Goal: Navigation & Orientation: Understand site structure

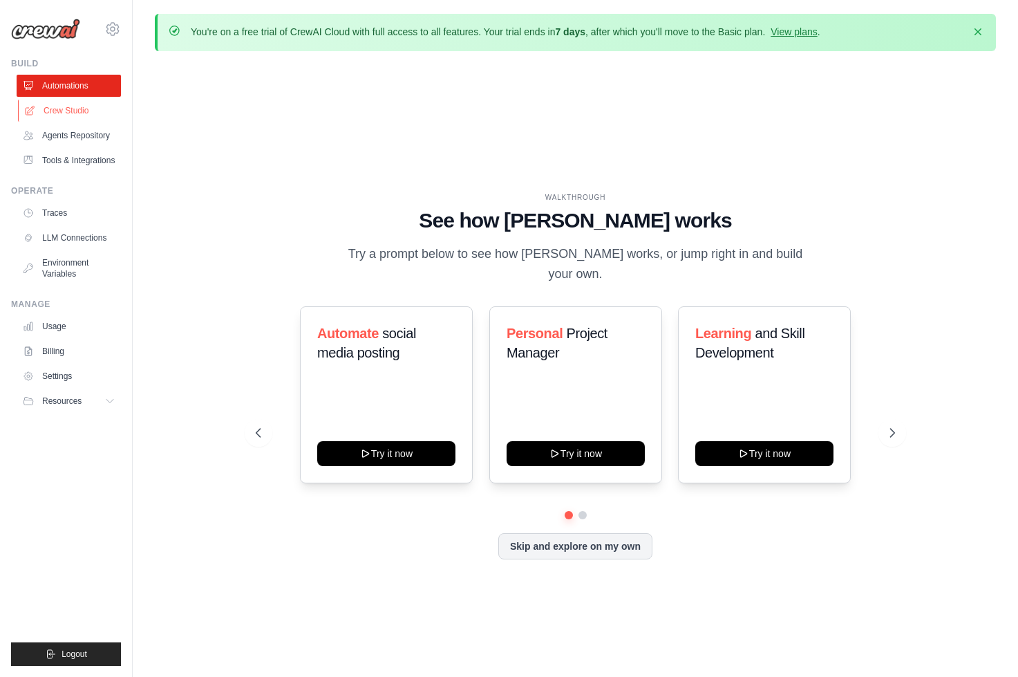
click at [98, 107] on link "Crew Studio" at bounding box center [70, 111] width 104 height 22
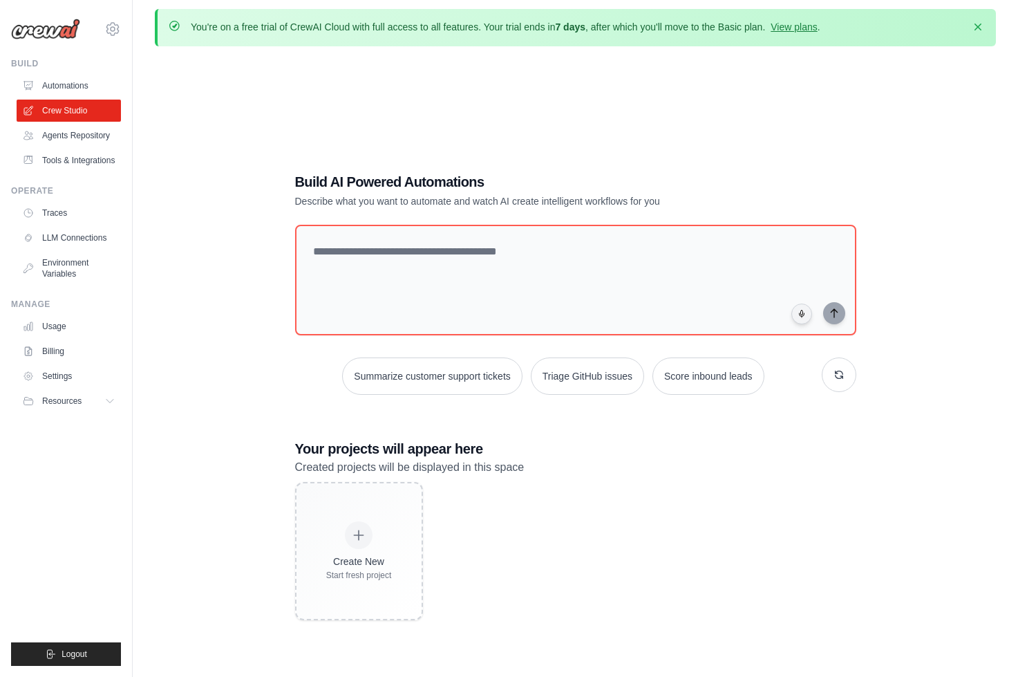
scroll to position [3, 0]
click at [77, 163] on link "Tools & Integrations" at bounding box center [70, 160] width 104 height 22
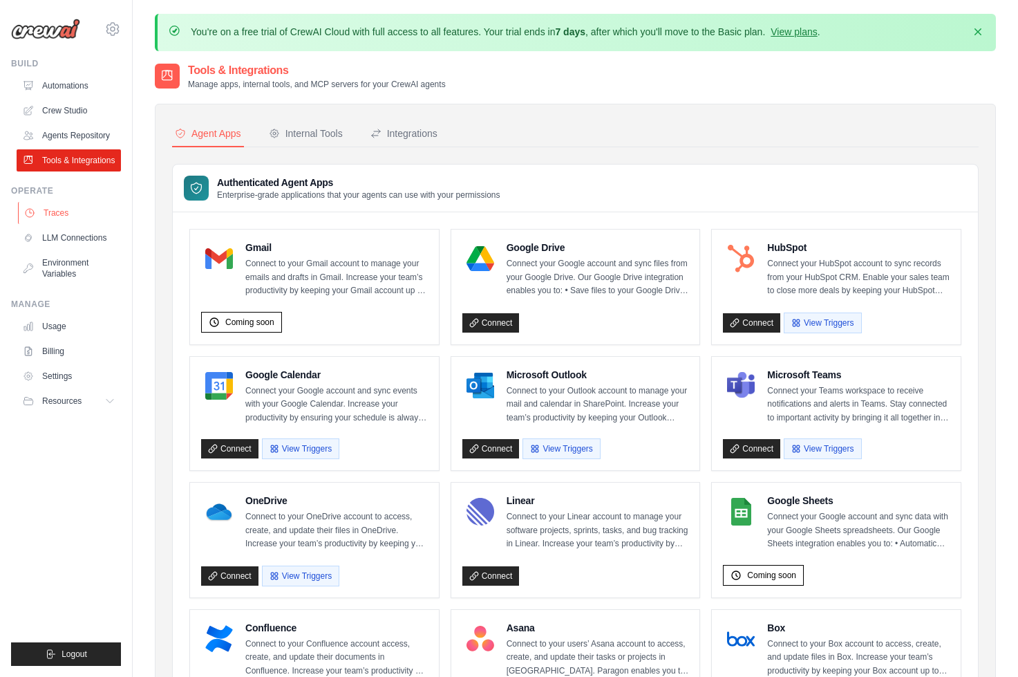
click at [50, 217] on link "Traces" at bounding box center [70, 213] width 104 height 22
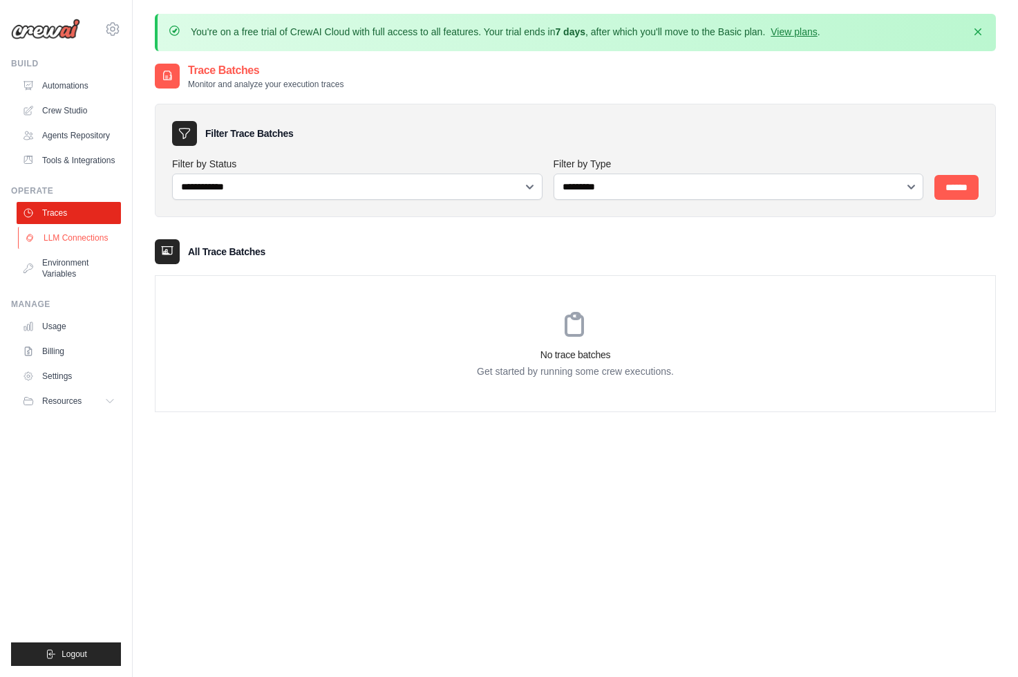
click at [62, 234] on link "LLM Connections" at bounding box center [70, 238] width 104 height 22
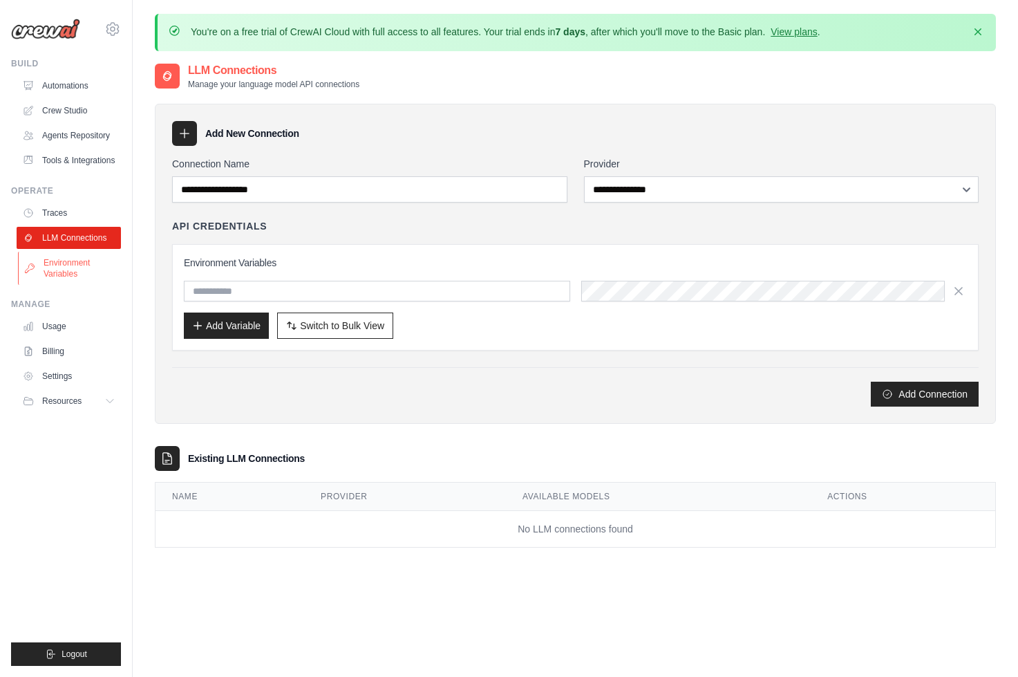
click at [61, 264] on link "Environment Variables" at bounding box center [70, 268] width 104 height 33
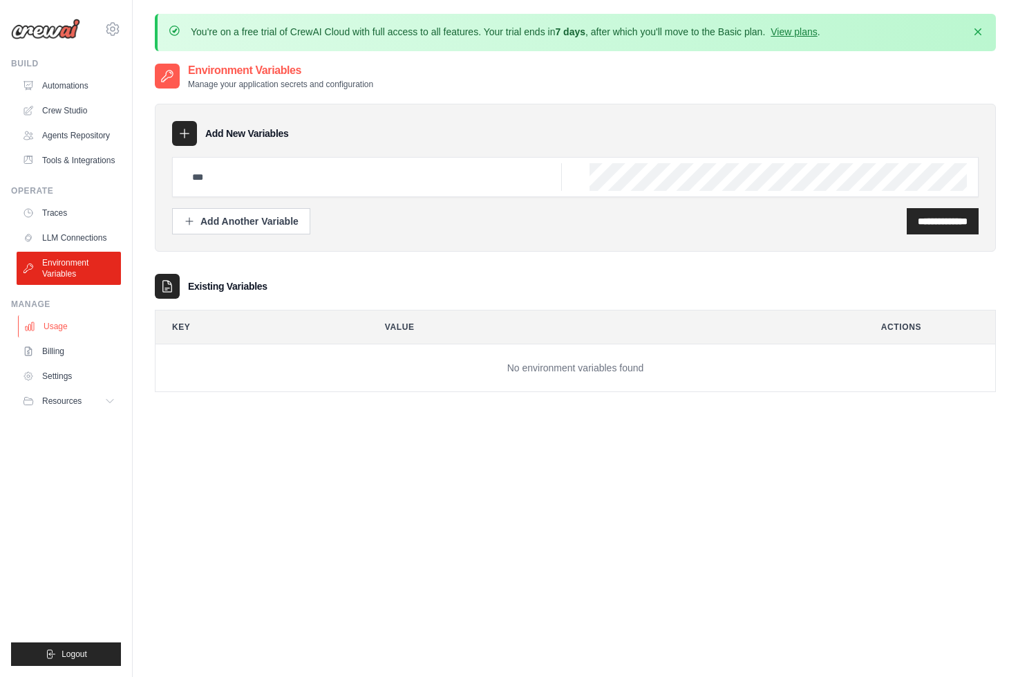
click at [52, 327] on link "Usage" at bounding box center [70, 326] width 104 height 22
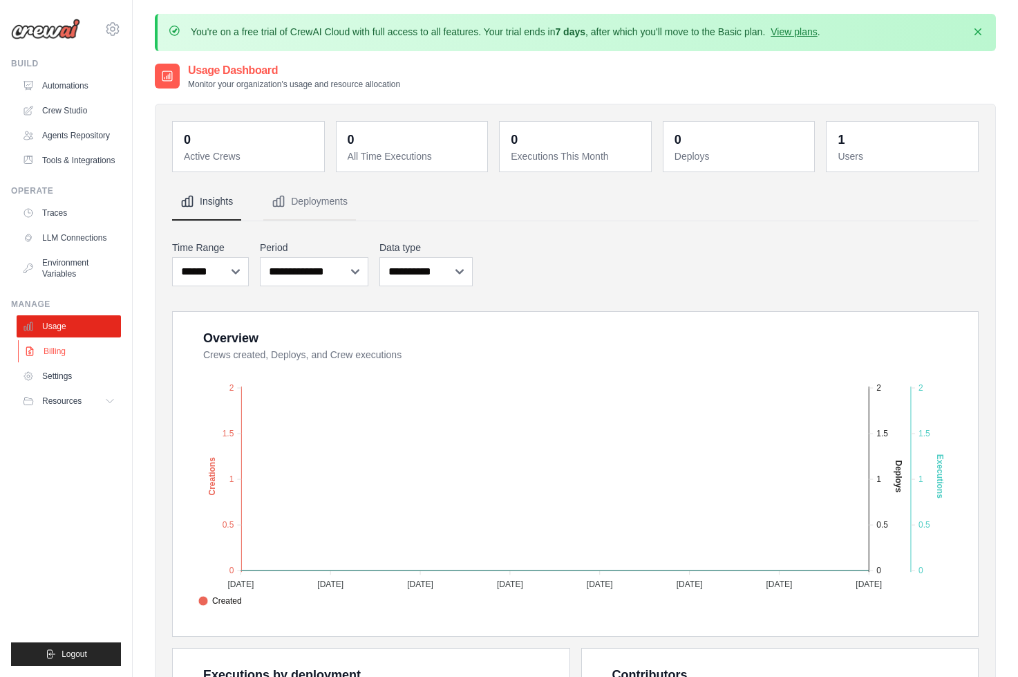
click at [52, 355] on link "Billing" at bounding box center [70, 351] width 104 height 22
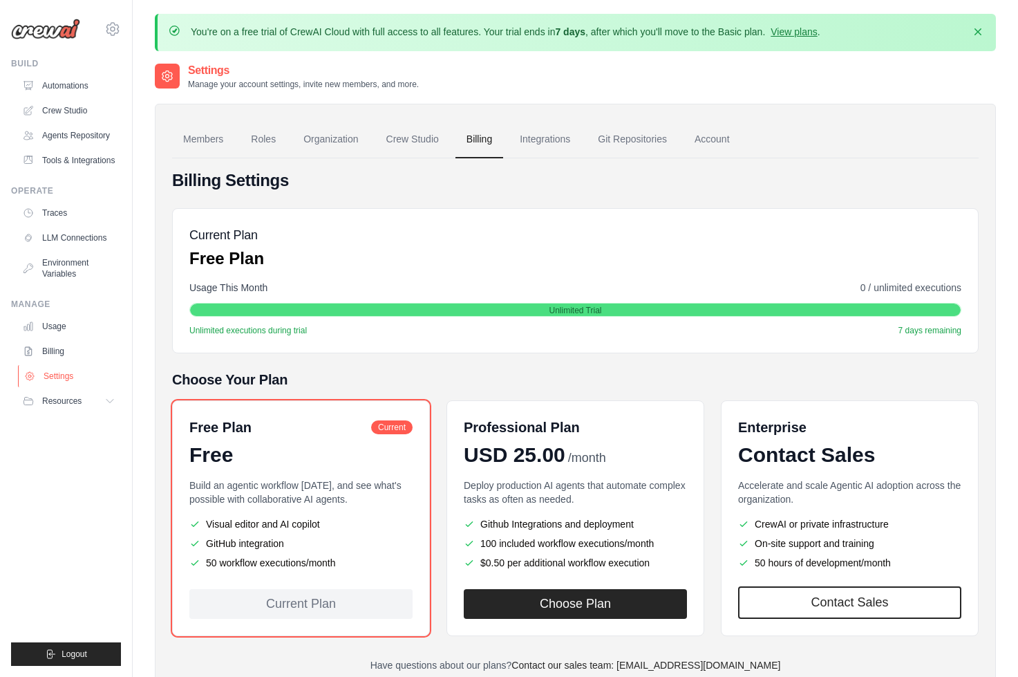
click at [49, 379] on link "Settings" at bounding box center [70, 376] width 104 height 22
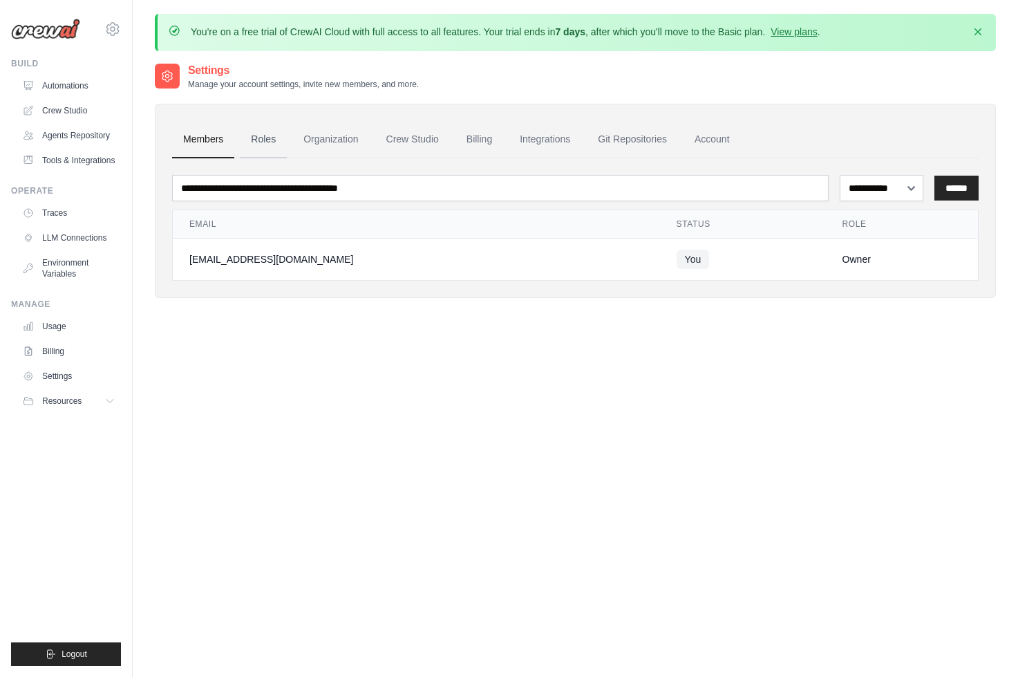
click at [260, 151] on link "Roles" at bounding box center [263, 139] width 47 height 37
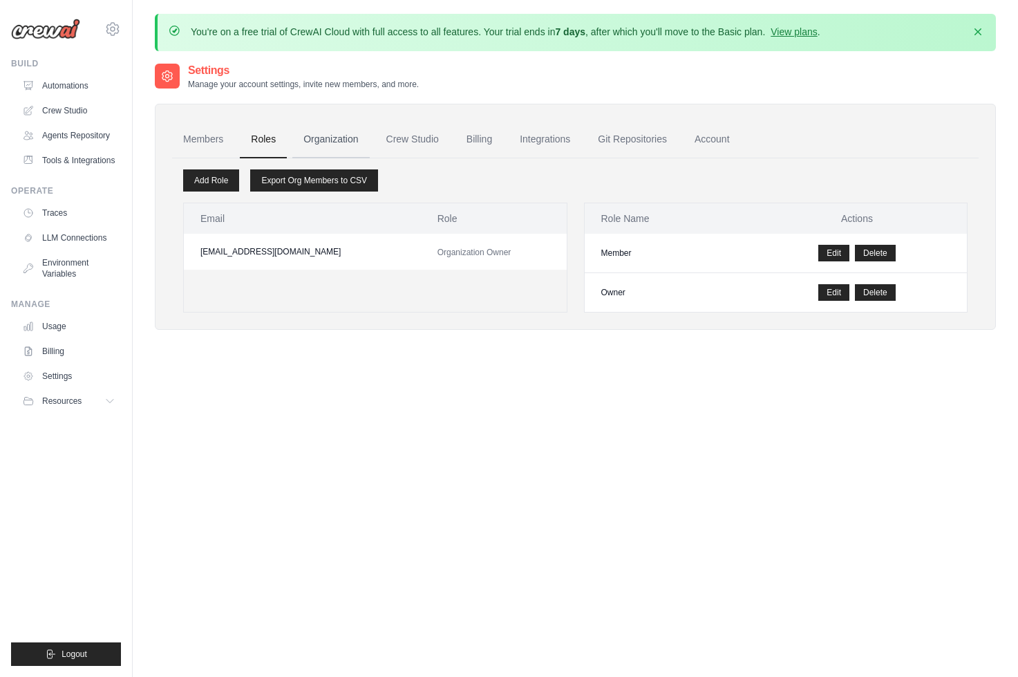
click at [343, 139] on link "Organization" at bounding box center [330, 139] width 77 height 37
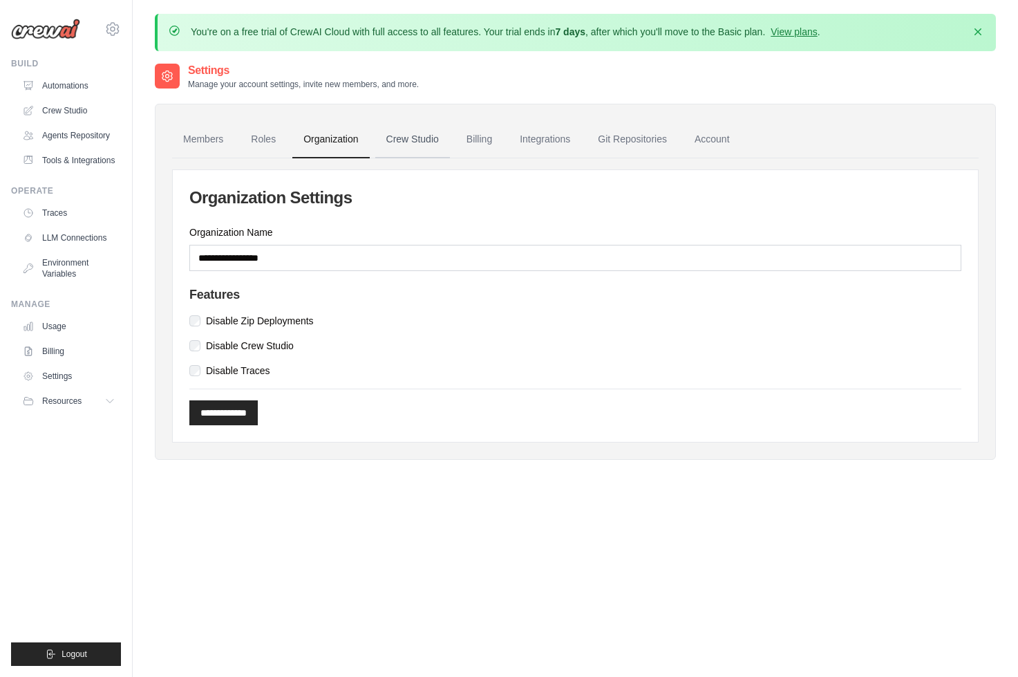
click at [414, 137] on link "Crew Studio" at bounding box center [412, 139] width 75 height 37
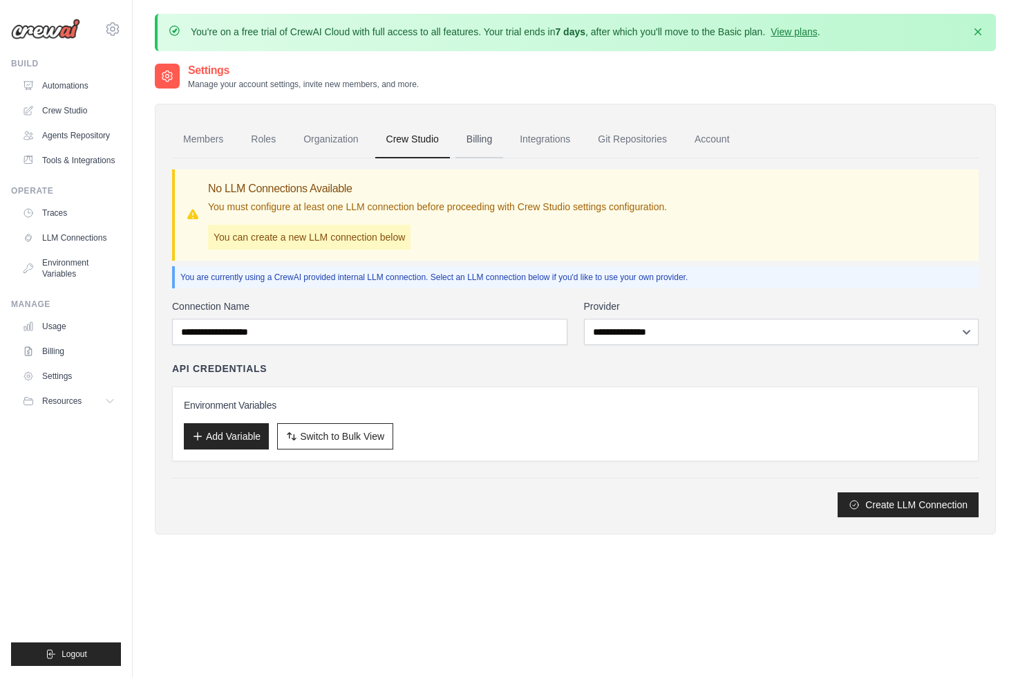
click at [484, 142] on link "Billing" at bounding box center [479, 139] width 48 height 37
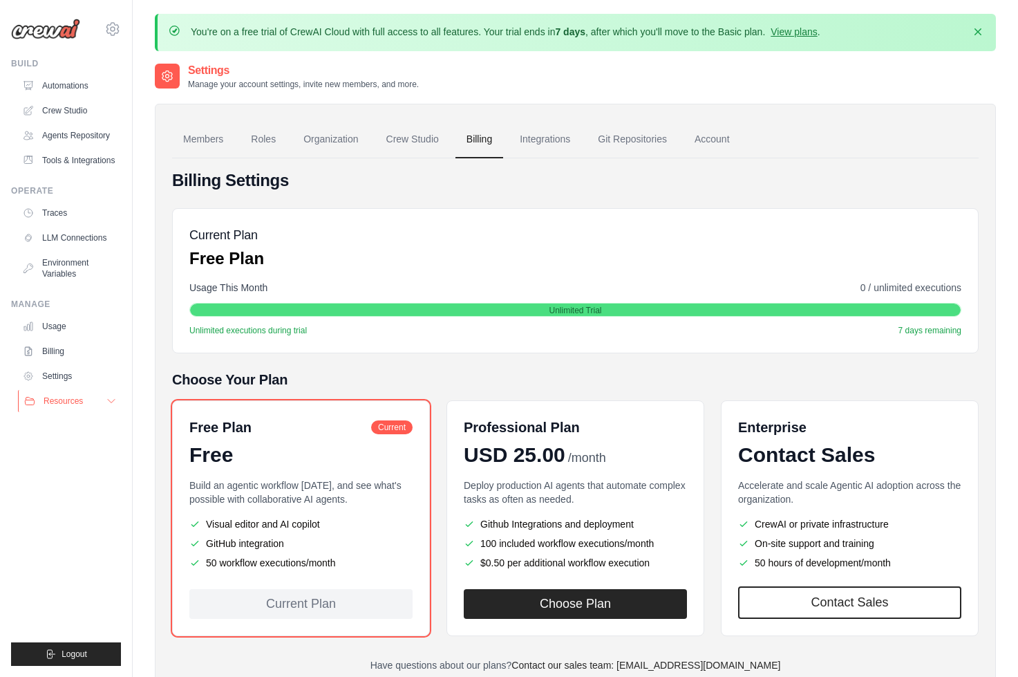
click at [47, 399] on span "Resources" at bounding box center [63, 400] width 39 height 11
click at [71, 430] on link "Documentation" at bounding box center [74, 424] width 96 height 19
click at [70, 168] on link "Tools & Integrations" at bounding box center [70, 160] width 104 height 22
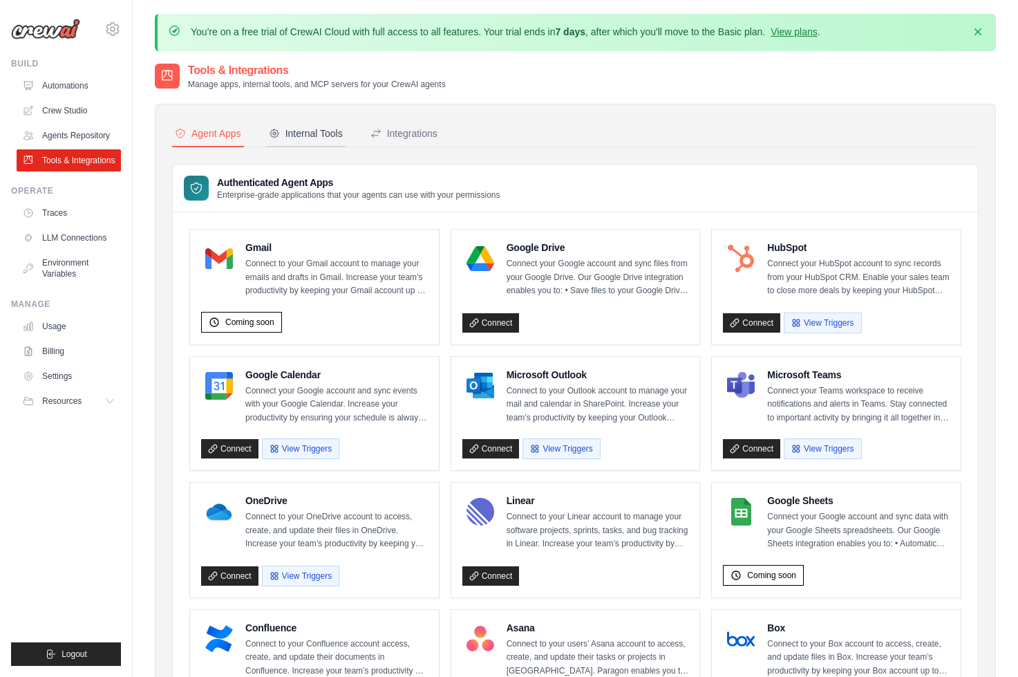
click at [285, 135] on div "Internal Tools" at bounding box center [306, 133] width 74 height 14
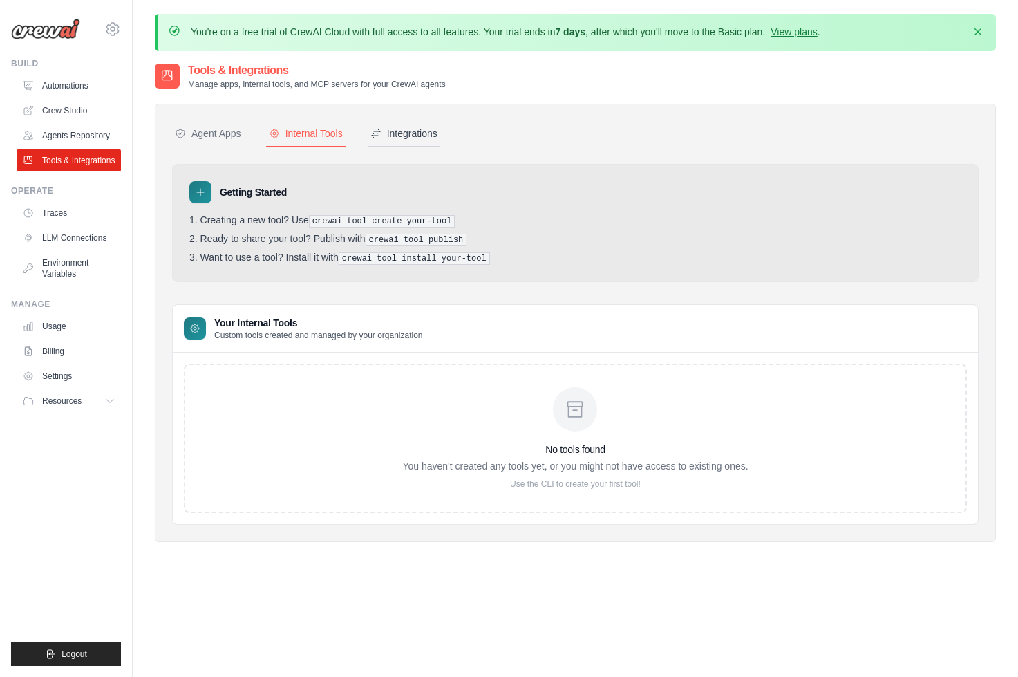
click at [410, 135] on div "Integrations" at bounding box center [403, 133] width 67 height 14
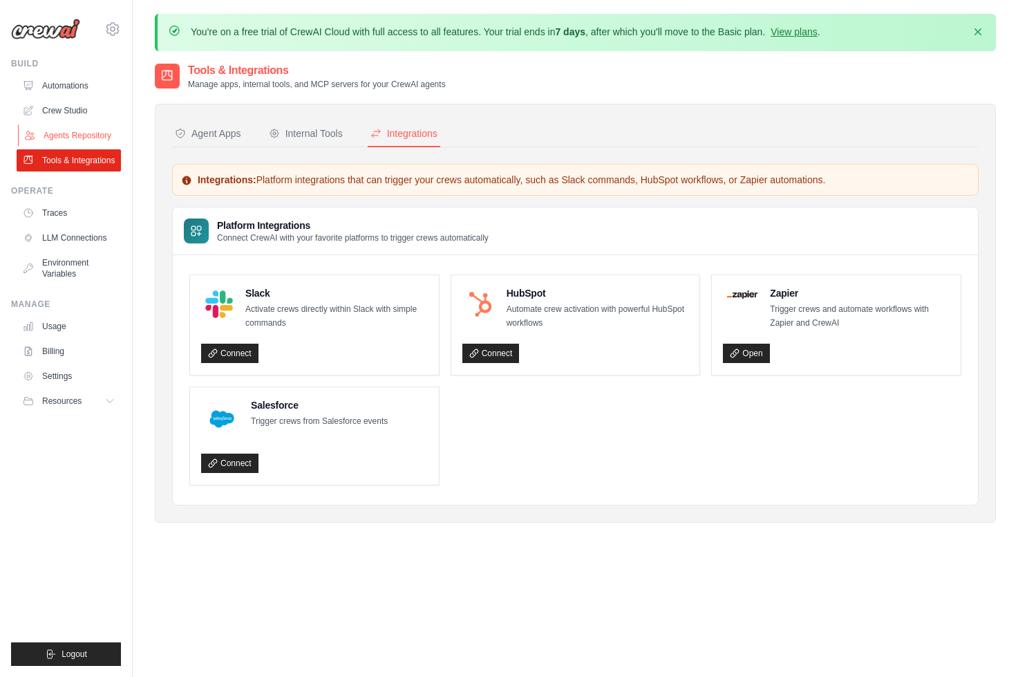
click at [48, 131] on link "Agents Repository" at bounding box center [70, 135] width 104 height 22
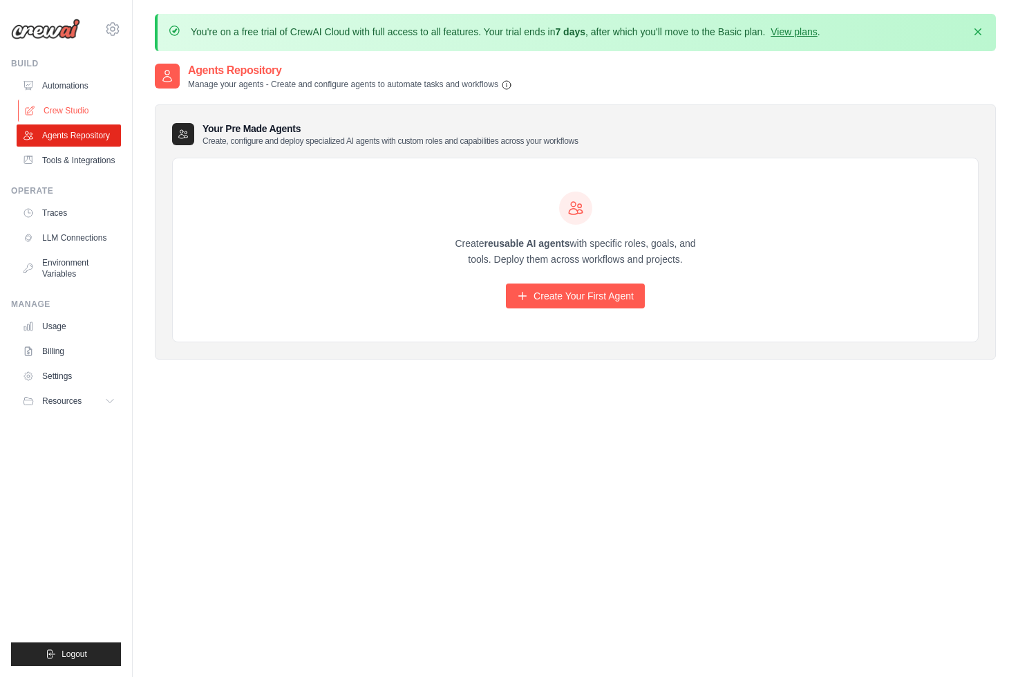
click at [48, 104] on link "Crew Studio" at bounding box center [70, 111] width 104 height 22
